Goal: Information Seeking & Learning: Learn about a topic

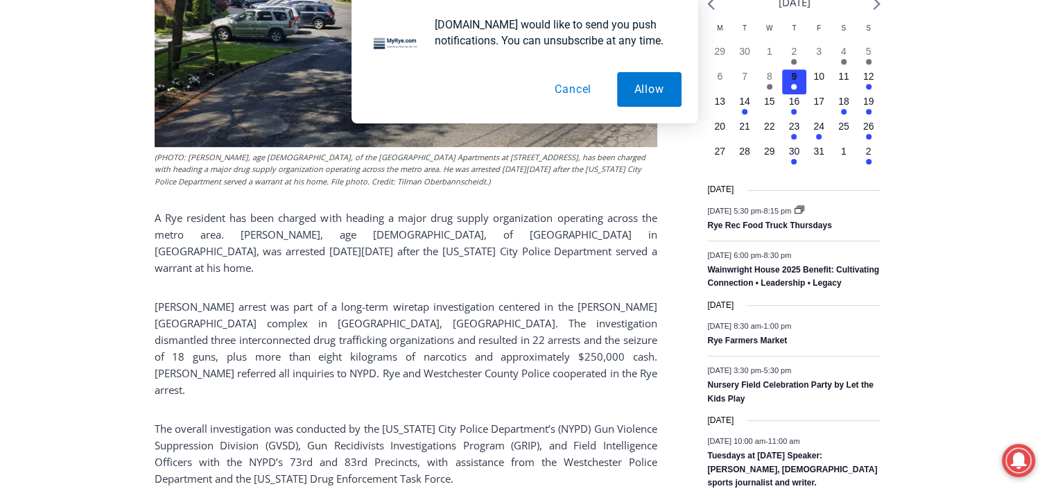
scroll to position [831, 0]
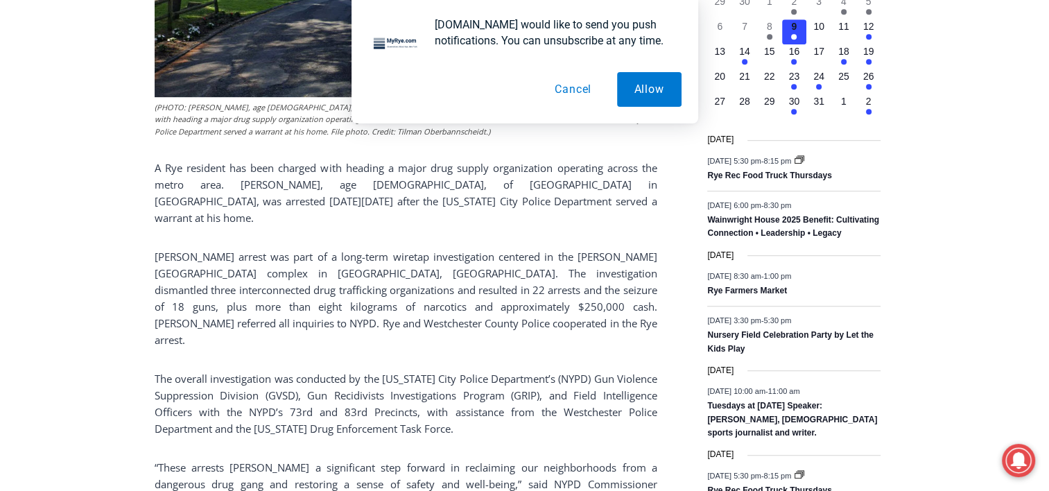
click at [573, 97] on button "Cancel" at bounding box center [572, 89] width 71 height 35
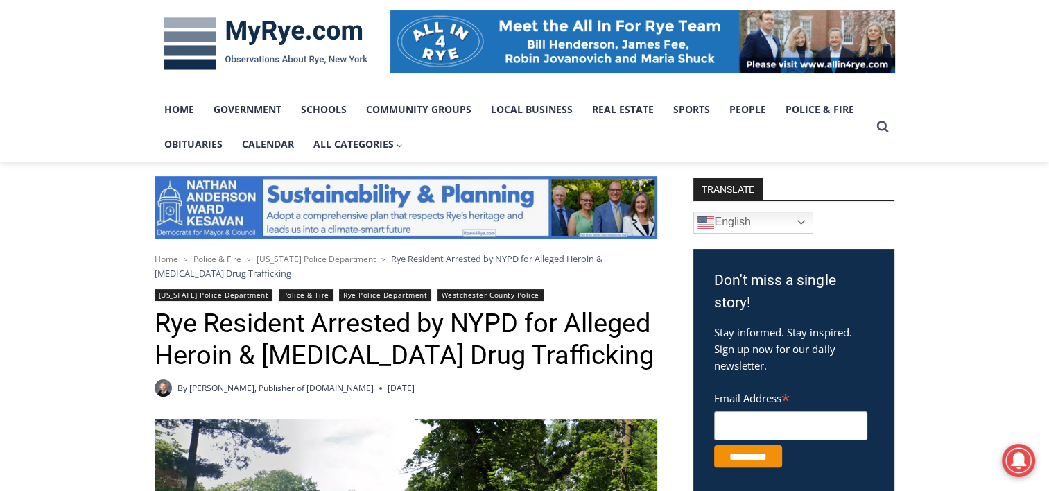
scroll to position [277, 0]
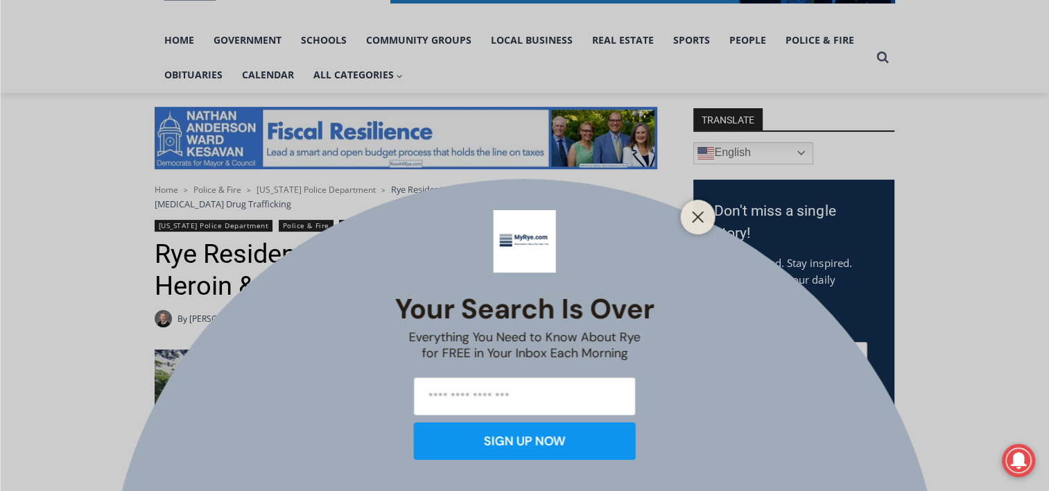
drag, startPoint x: 317, startPoint y: 258, endPoint x: 553, endPoint y: 294, distance: 238.5
drag, startPoint x: 553, startPoint y: 294, endPoint x: 709, endPoint y: 218, distance: 173.4
click at [709, 218] on div at bounding box center [698, 217] width 35 height 35
click at [694, 221] on line "Close" at bounding box center [698, 217] width 10 height 10
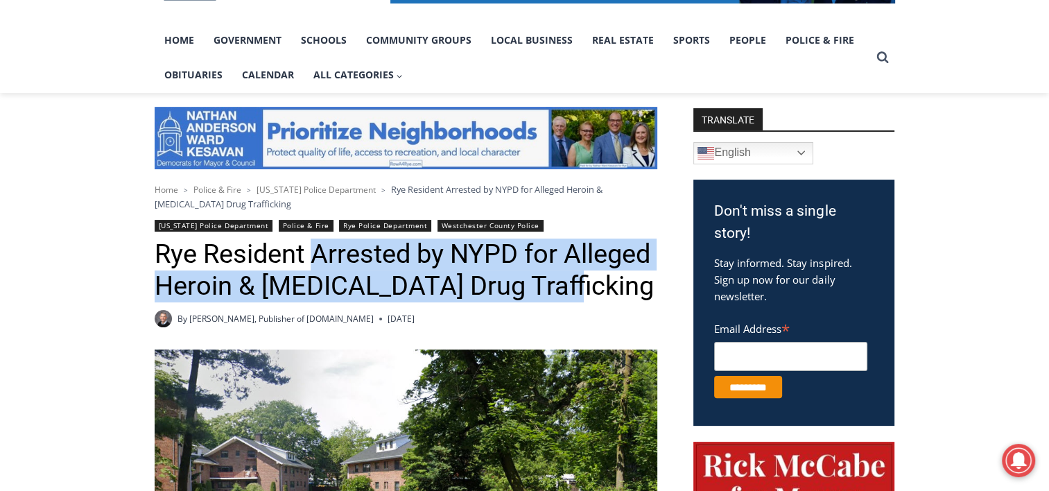
drag, startPoint x: 314, startPoint y: 247, endPoint x: 546, endPoint y: 277, distance: 234.3
click at [546, 277] on h1 "Rye Resident Arrested by NYPD for Alleged Heroin & [MEDICAL_DATA] Drug Traffick…" at bounding box center [406, 270] width 503 height 63
copy h1 "Arrested by NYPD for Alleged Heroin & [MEDICAL_DATA] Drug Trafficking"
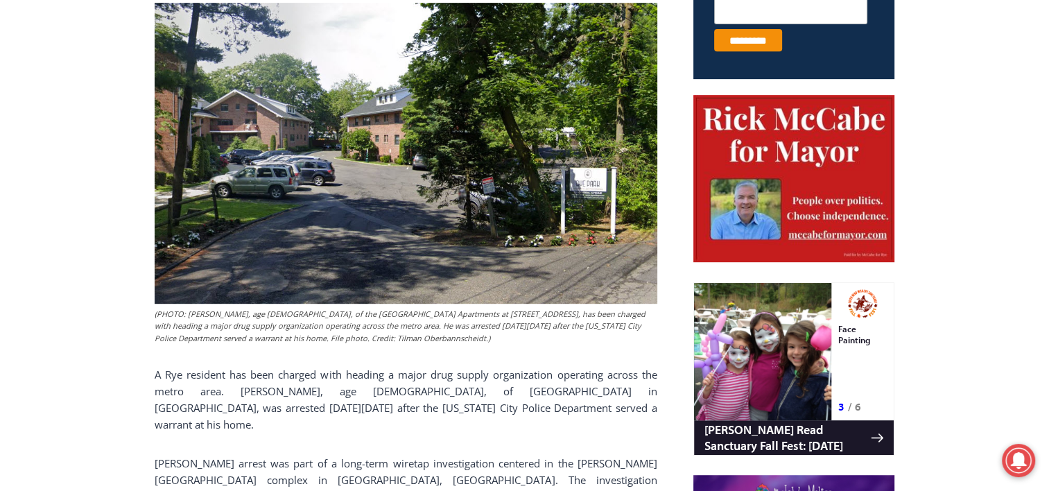
scroll to position [763, 0]
